Goal: Obtain resource: Obtain resource

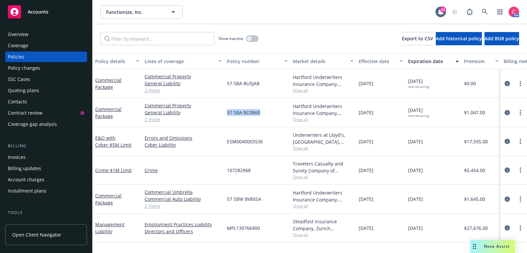
drag, startPoint x: 226, startPoint y: 113, endPoint x: 263, endPoint y: 115, distance: 36.6
click at [263, 115] on div "57 SBA BC0B60" at bounding box center [258, 112] width 66 height 29
copy span "57 SBA BC0B60"
drag, startPoint x: 227, startPoint y: 83, endPoint x: 258, endPoint y: 84, distance: 31.3
click at [258, 84] on span "57 SBA BU5JAB" at bounding box center [243, 83] width 33 height 7
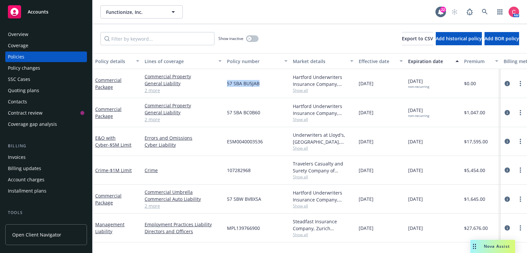
copy span "57 SBA BU5JAB"
